Goal: Find specific fact: Find specific page/section

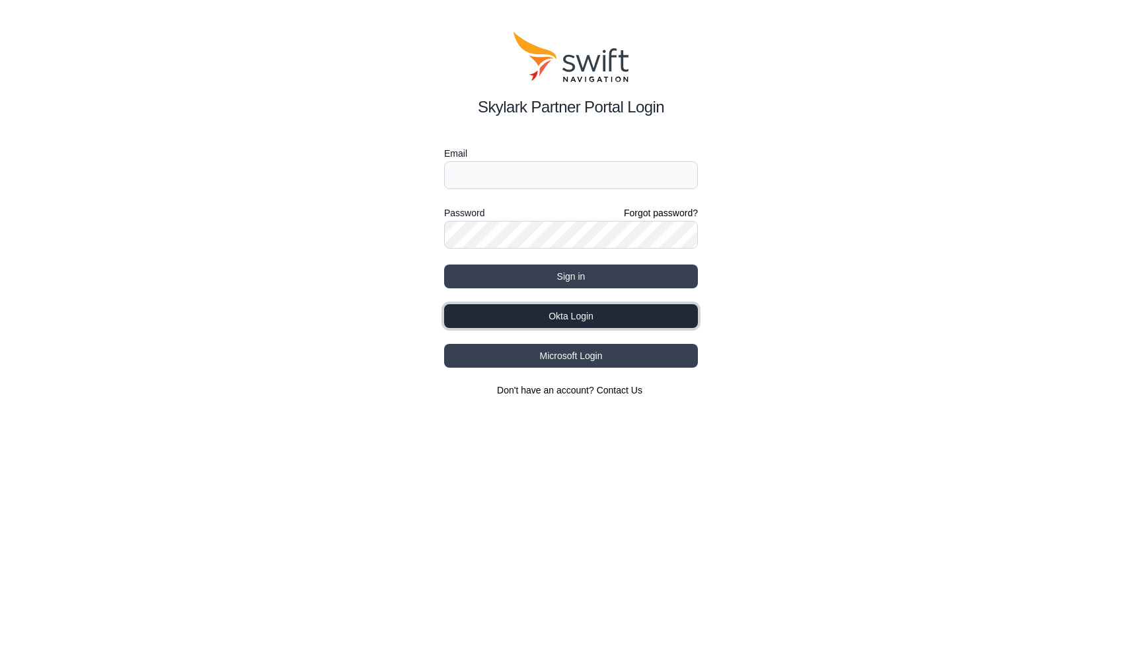
click at [548, 316] on button "Okta Login" at bounding box center [571, 316] width 254 height 24
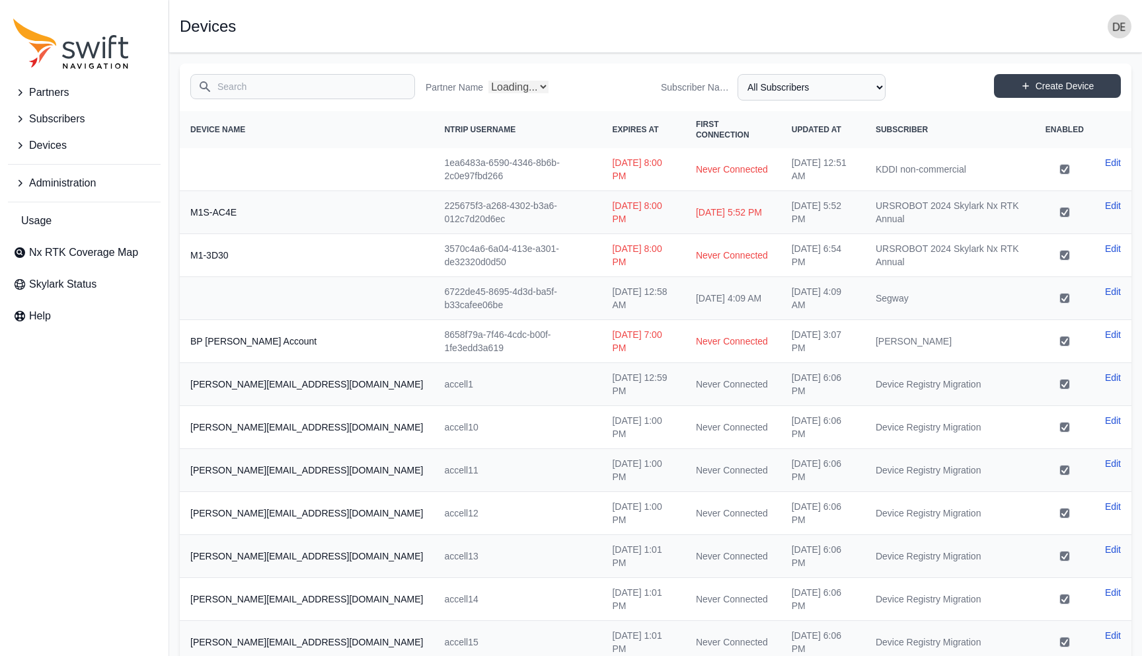
select select "Partner Name"
click at [240, 103] on div "Search Partner Name All Partners AlpsAlpine Asensing Bad Elf Bench Mark Equipme…" at bounding box center [656, 87] width 952 height 48
click at [241, 87] on input "Search" at bounding box center [302, 86] width 225 height 25
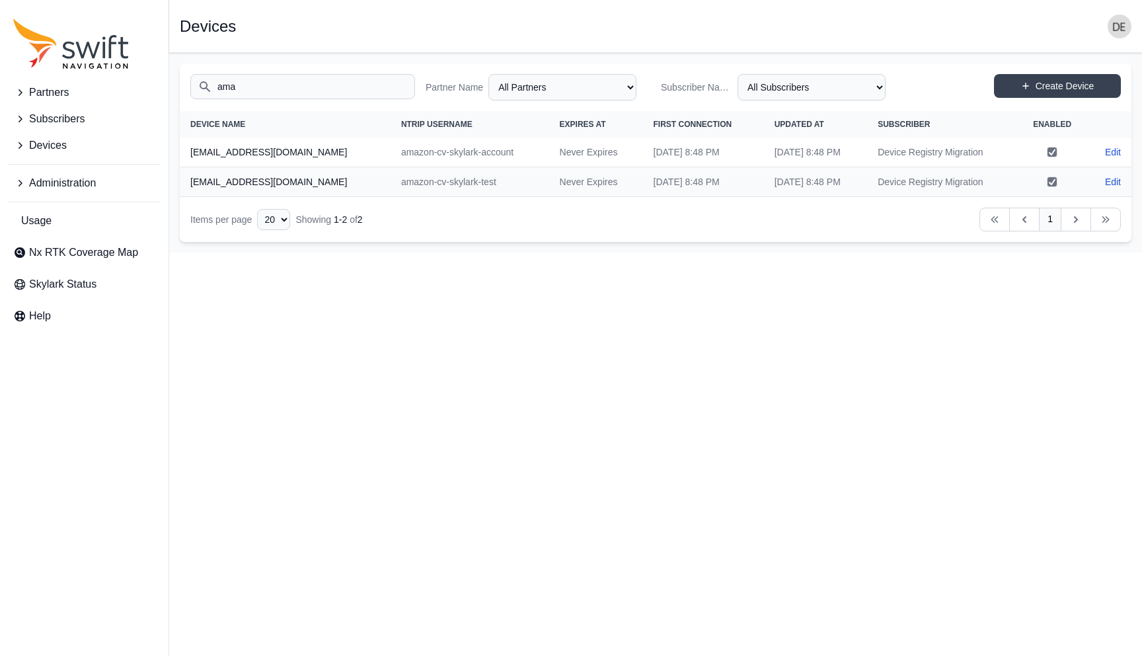
type input "ama"
click at [406, 153] on td "amazon-cv-skylark-account" at bounding box center [470, 152] width 159 height 30
drag, startPoint x: 406, startPoint y: 153, endPoint x: 492, endPoint y: 147, distance: 86.7
click at [492, 147] on td "amazon-cv-skylark-account" at bounding box center [470, 152] width 159 height 30
copy td "amazon-cv-skylark-account"
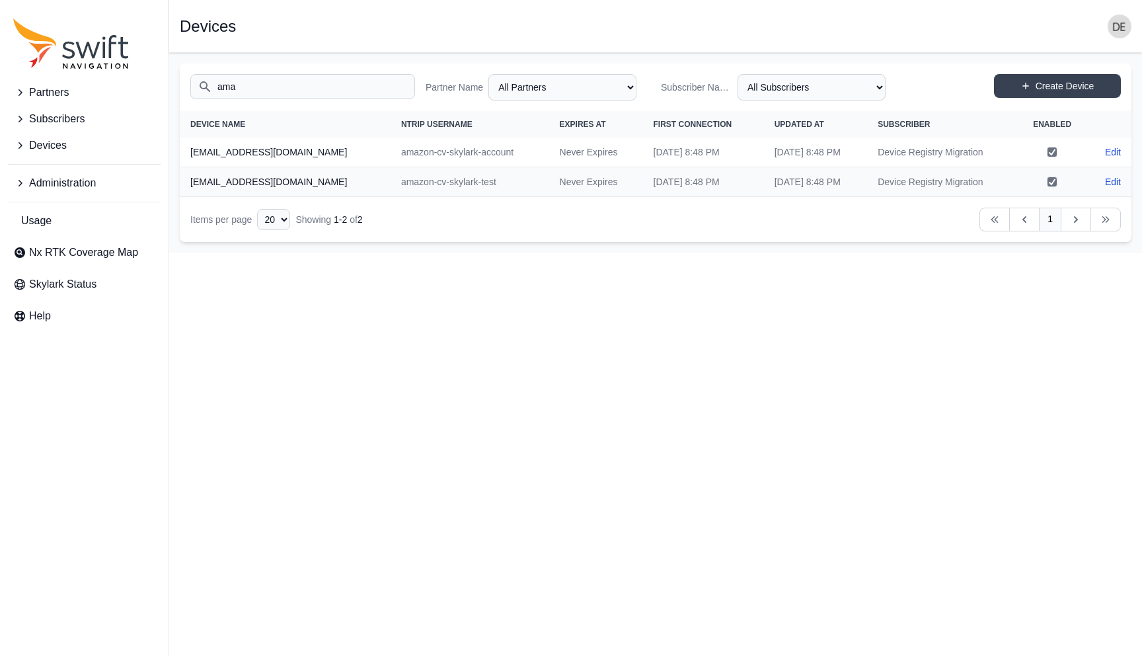
click at [482, 182] on td "amazon-cv-skylark-test" at bounding box center [470, 182] width 159 height 30
drag, startPoint x: 482, startPoint y: 182, endPoint x: 398, endPoint y: 180, distance: 84.6
click at [398, 180] on td "amazon-cv-skylark-test" at bounding box center [470, 182] width 159 height 30
copy td "amazon-cv-skylark-test"
click at [409, 151] on td "amazon-cv-skylark-account" at bounding box center [470, 152] width 159 height 30
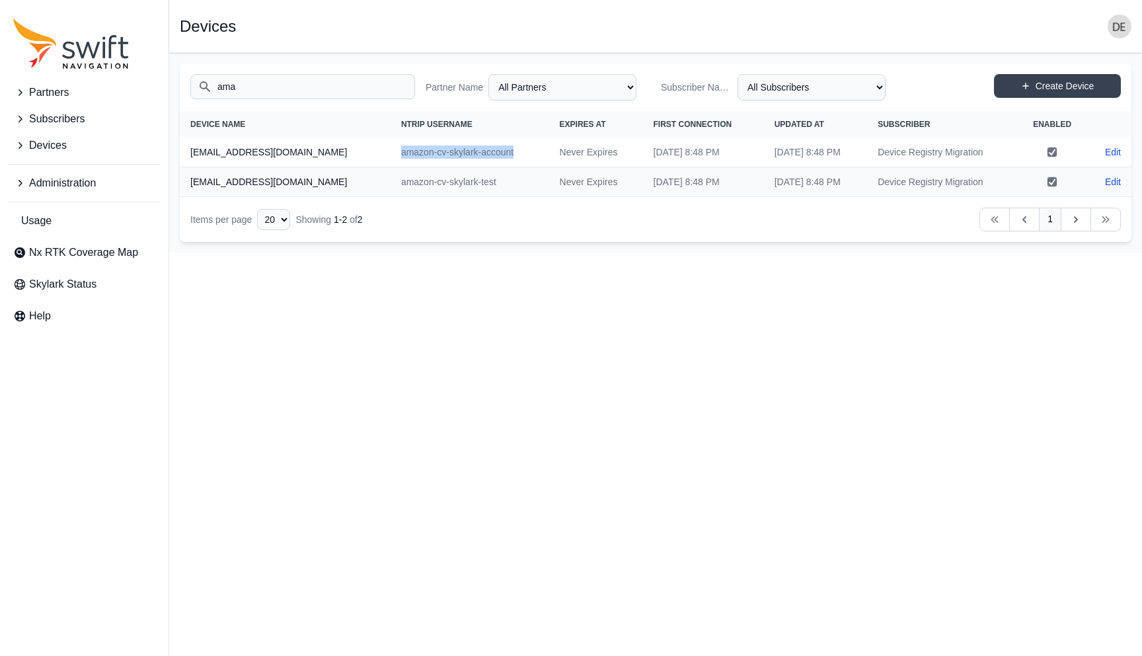
drag, startPoint x: 409, startPoint y: 151, endPoint x: 482, endPoint y: 152, distance: 72.7
click at [482, 152] on td "amazon-cv-skylark-account" at bounding box center [470, 152] width 159 height 30
copy td "amazon-cv-skylark-account"
